Goal: Task Accomplishment & Management: Manage account settings

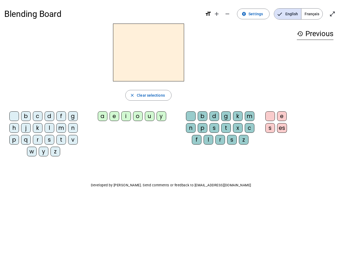
click at [217, 14] on mat-icon "add" at bounding box center [216, 14] width 6 height 6
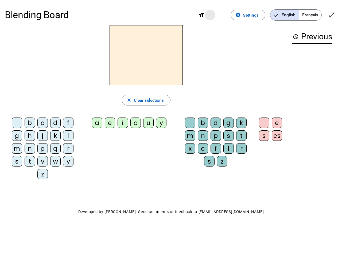
click at [228, 14] on div "Blending Board format_size add remove settings Settings English Français open_i…" at bounding box center [171, 15] width 332 height 20
click at [254, 14] on span "Settings" at bounding box center [251, 14] width 16 height 7
click at [287, 14] on span "English" at bounding box center [284, 15] width 28 height 11
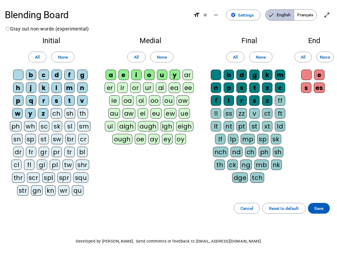
click at [287, 14] on span "English" at bounding box center [280, 15] width 28 height 11
click at [312, 14] on span "Français" at bounding box center [305, 15] width 22 height 11
click at [332, 14] on span "Enter full screen" at bounding box center [327, 15] width 13 height 13
click at [148, 95] on letter-bubble "oi" at bounding box center [142, 101] width 13 height 13
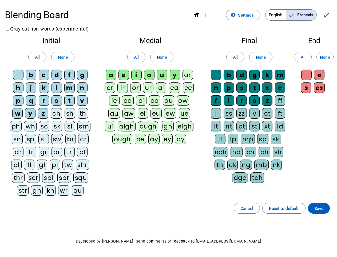
click at [15, 117] on div "w" at bounding box center [17, 113] width 10 height 10
